Goal: Task Accomplishment & Management: Complete application form

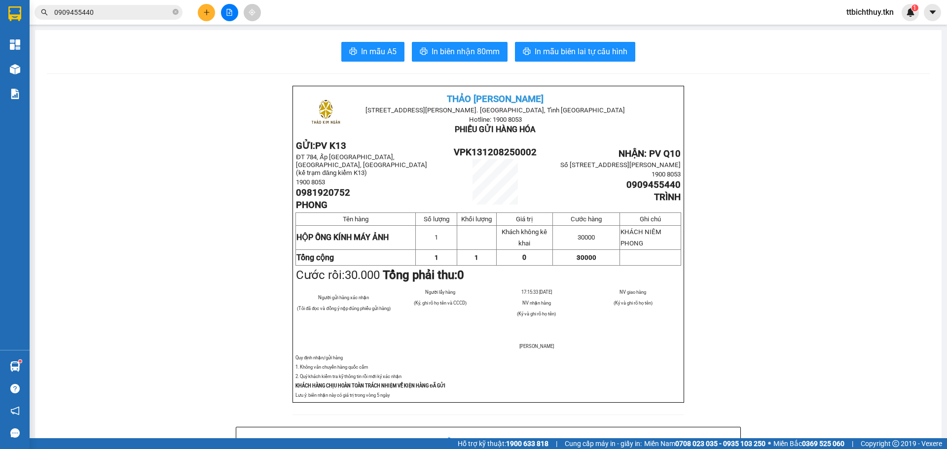
click at [209, 7] on button at bounding box center [206, 12] width 17 height 17
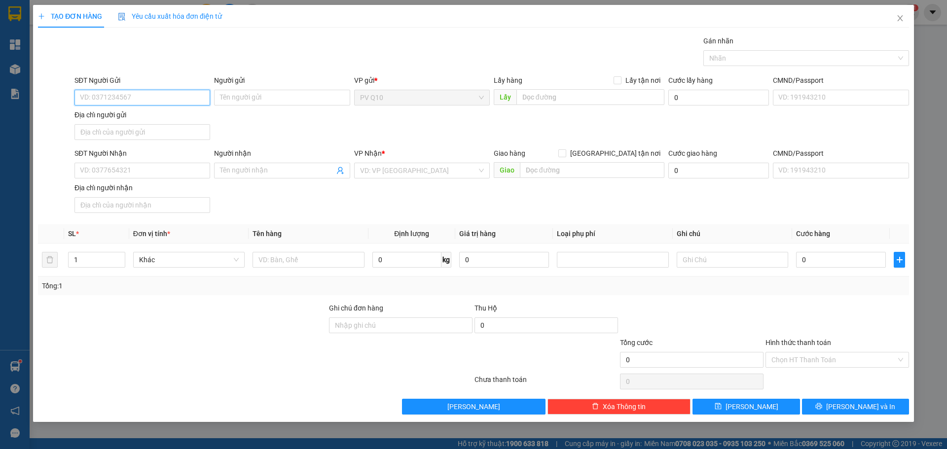
click at [159, 103] on input "SĐT Người Gửi" at bounding box center [142, 98] width 136 height 16
type input "0901335443"
click at [172, 120] on div "0901335443 - c ân" at bounding box center [142, 117] width 124 height 11
type input "c ân"
type input "0785643329"
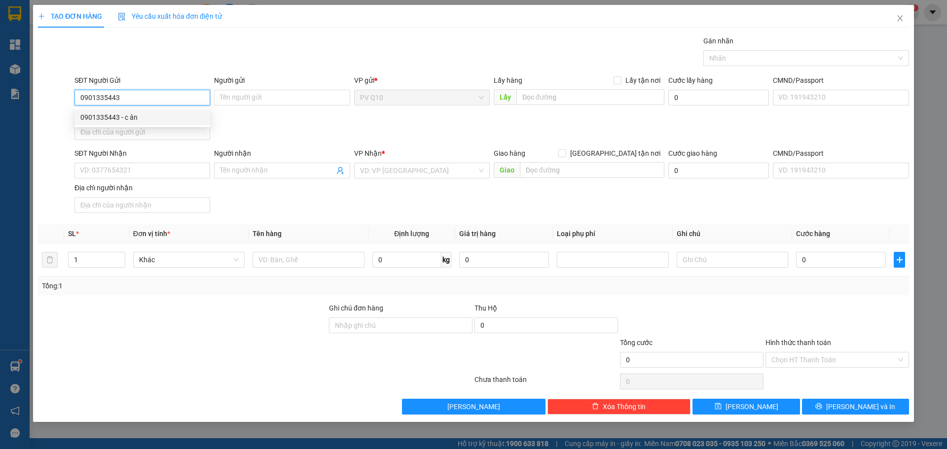
type input "CHÂU"
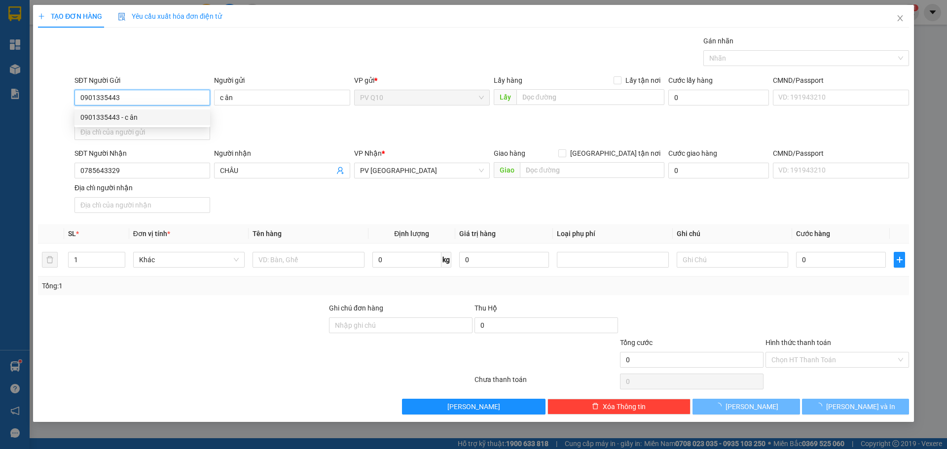
type input "60.000"
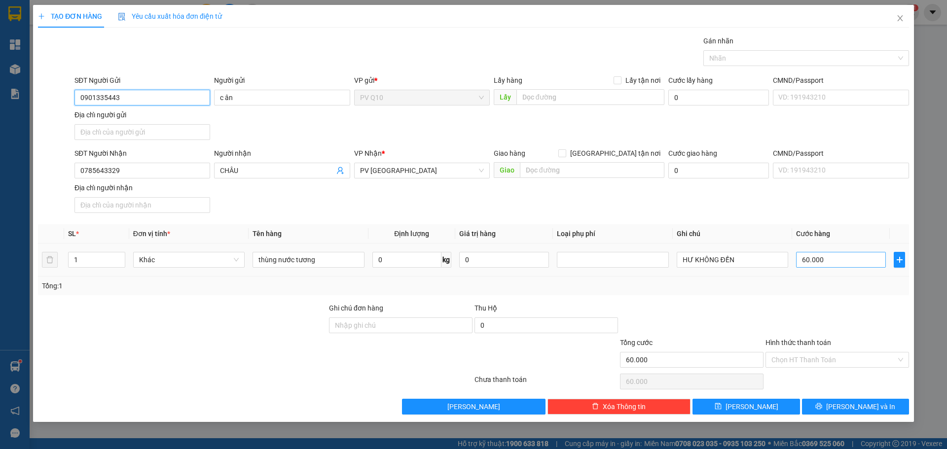
type input "0901335443"
click at [824, 263] on input "60.000" at bounding box center [841, 260] width 90 height 16
type input "5"
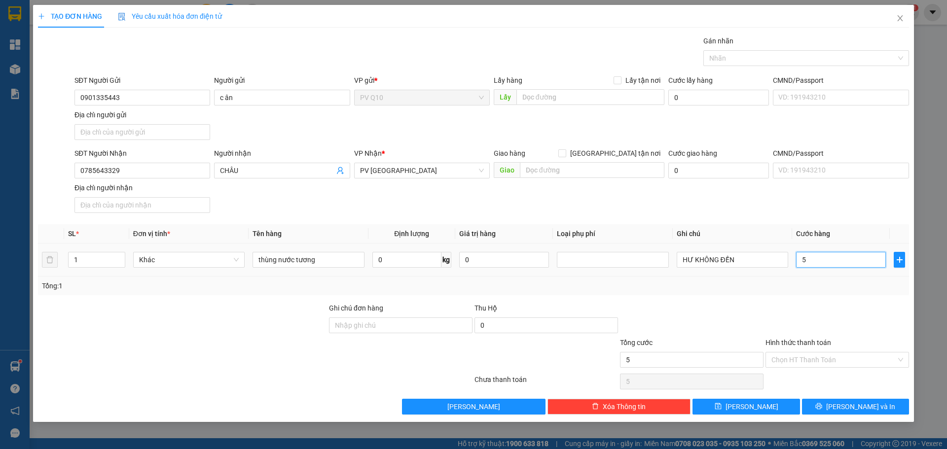
type input "50"
type input "50.000"
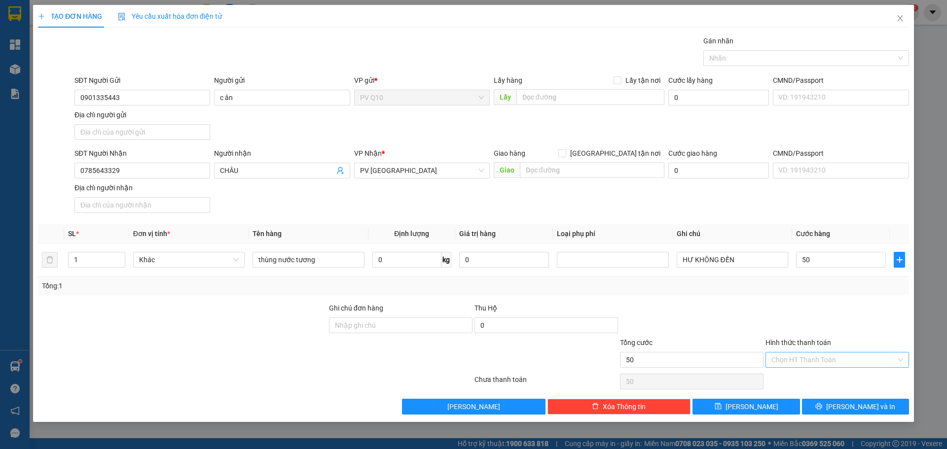
type input "50.000"
click at [802, 358] on input "Hình thức thanh toán" at bounding box center [834, 360] width 125 height 15
click at [797, 380] on div "Tại văn phòng" at bounding box center [838, 379] width 132 height 11
type input "0"
click at [829, 406] on button "[PERSON_NAME] và In" at bounding box center [855, 407] width 107 height 16
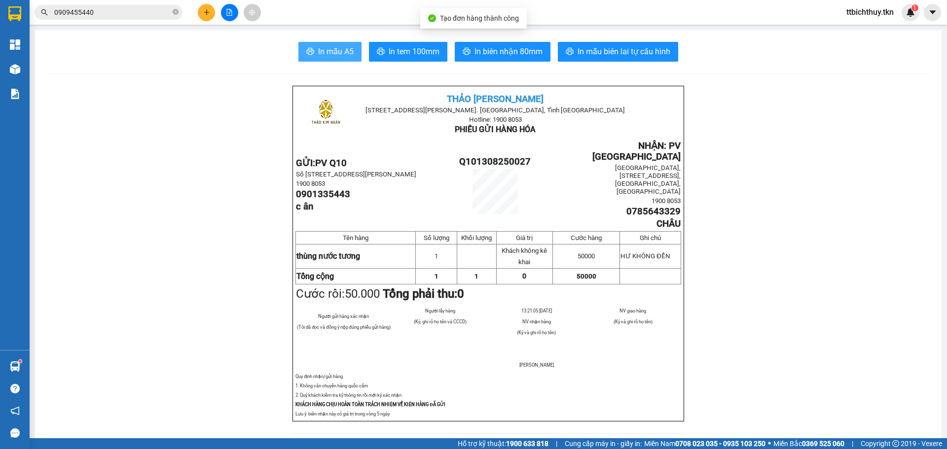
click at [322, 55] on span "In mẫu A5" at bounding box center [336, 51] width 36 height 12
click at [204, 10] on icon "plus" at bounding box center [206, 12] width 7 height 7
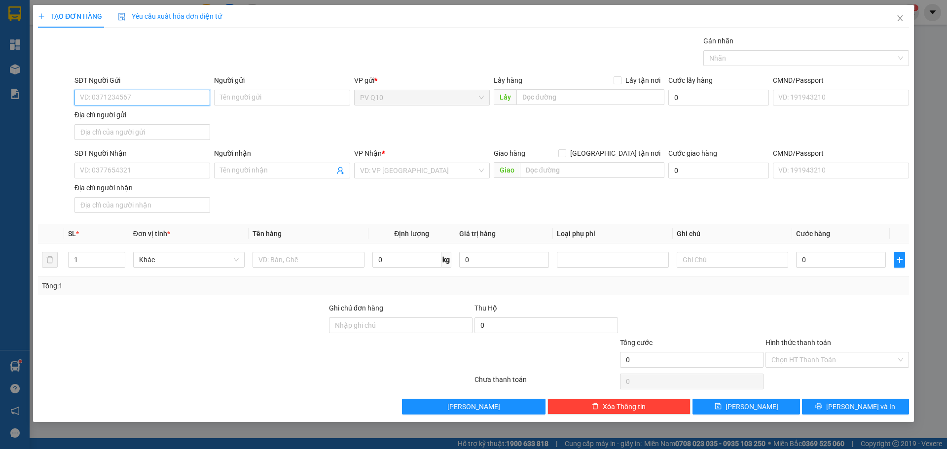
click at [146, 102] on input "SĐT Người Gửi" at bounding box center [142, 98] width 136 height 16
type input "0967079527"
click at [246, 98] on input "Người gửi" at bounding box center [282, 98] width 136 height 16
type input "duy sh"
click at [111, 169] on input "SĐT Người Nhận" at bounding box center [142, 171] width 136 height 16
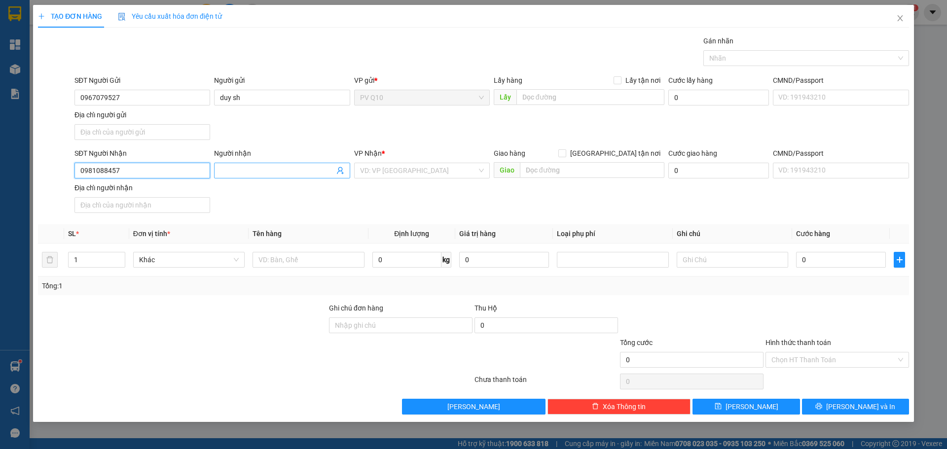
type input "0981088457"
click at [253, 173] on input "Người nhận" at bounding box center [277, 170] width 114 height 11
type input "[PERSON_NAME]"
click at [394, 175] on input "search" at bounding box center [418, 170] width 117 height 15
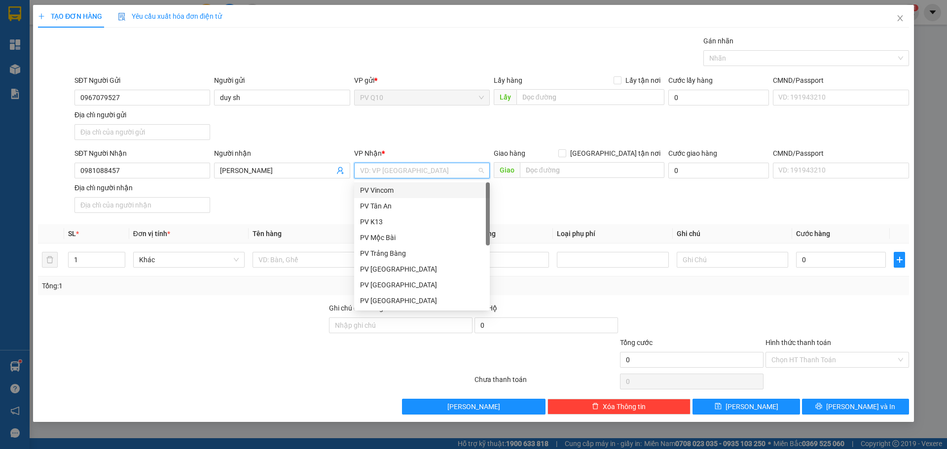
type input "t"
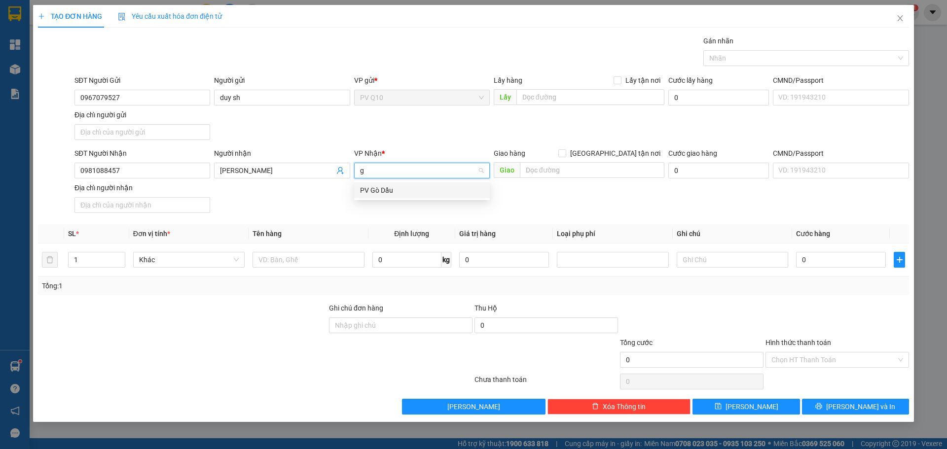
type input "gò"
click at [405, 190] on div "PV Gò Dầu" at bounding box center [422, 190] width 124 height 11
click at [269, 261] on input "text" at bounding box center [308, 260] width 111 height 16
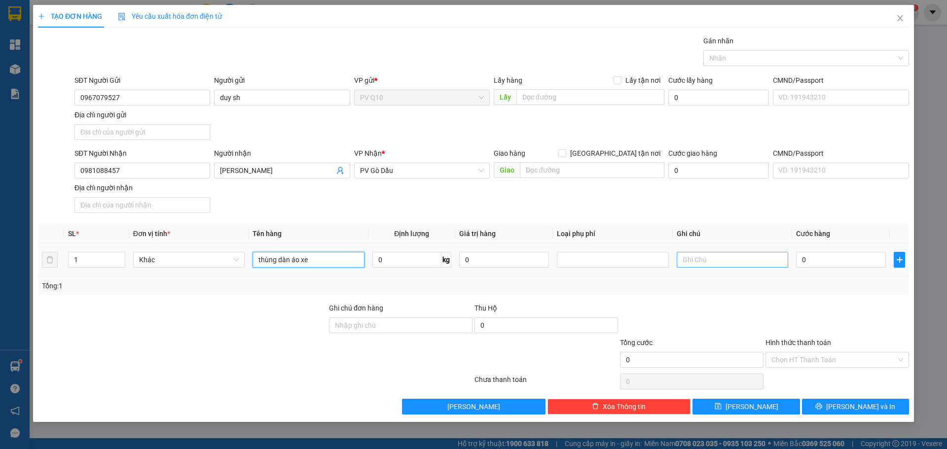
type input "thùng dàn áo xe"
click at [703, 259] on input "text" at bounding box center [732, 260] width 111 height 16
type input "hư bể k đền"
click at [811, 261] on input "0" at bounding box center [841, 260] width 90 height 16
type input "1"
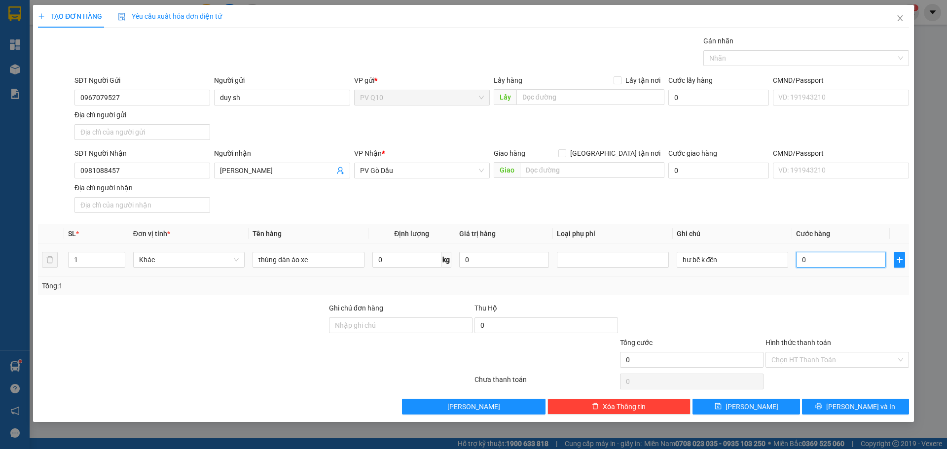
type input "1"
type input "12"
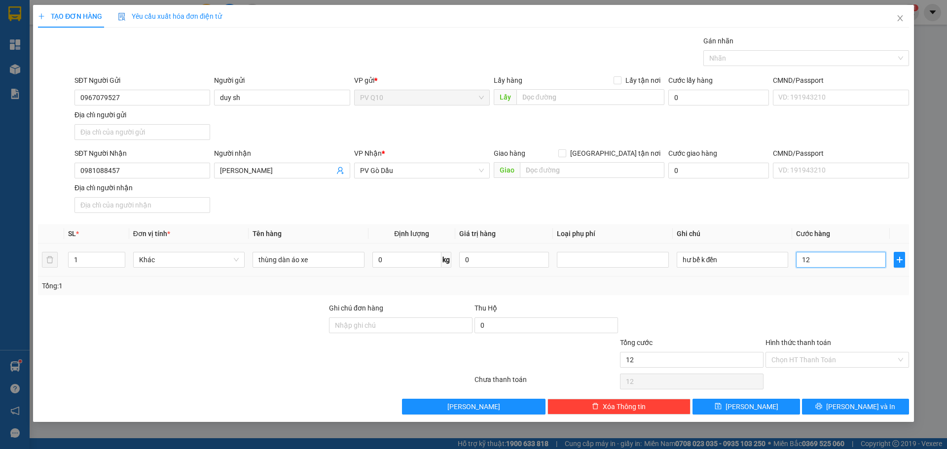
type input "120"
type input "120.000"
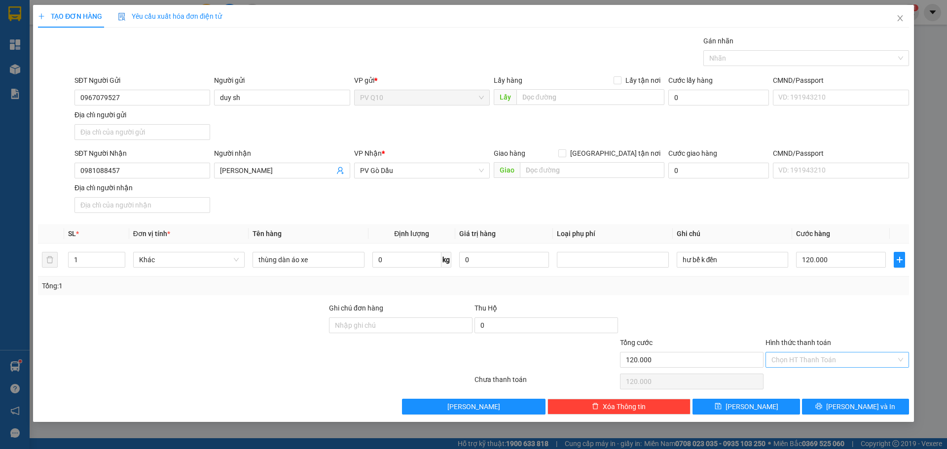
click at [807, 355] on input "Hình thức thanh toán" at bounding box center [834, 360] width 125 height 15
click at [803, 379] on div "Tại văn phòng" at bounding box center [838, 379] width 132 height 11
type input "0"
click at [827, 407] on button "[PERSON_NAME] và In" at bounding box center [855, 407] width 107 height 16
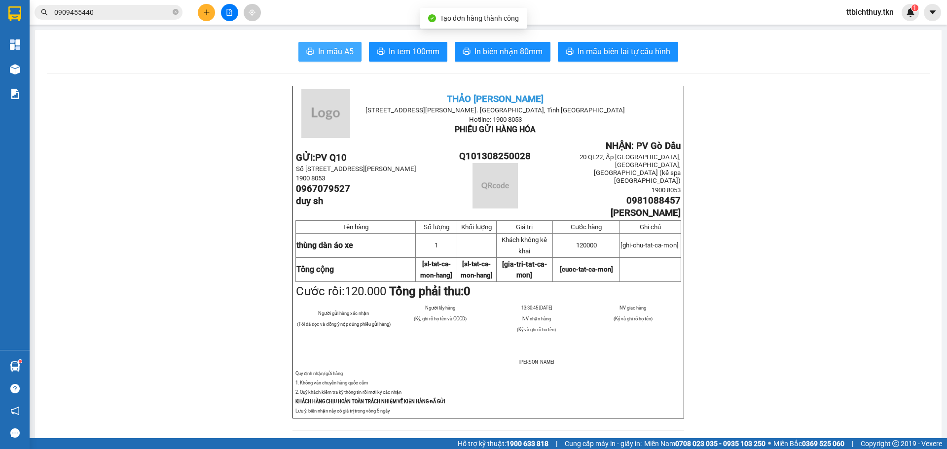
click at [324, 51] on span "In mẫu A5" at bounding box center [336, 51] width 36 height 12
